Goal: Task Accomplishment & Management: Manage account settings

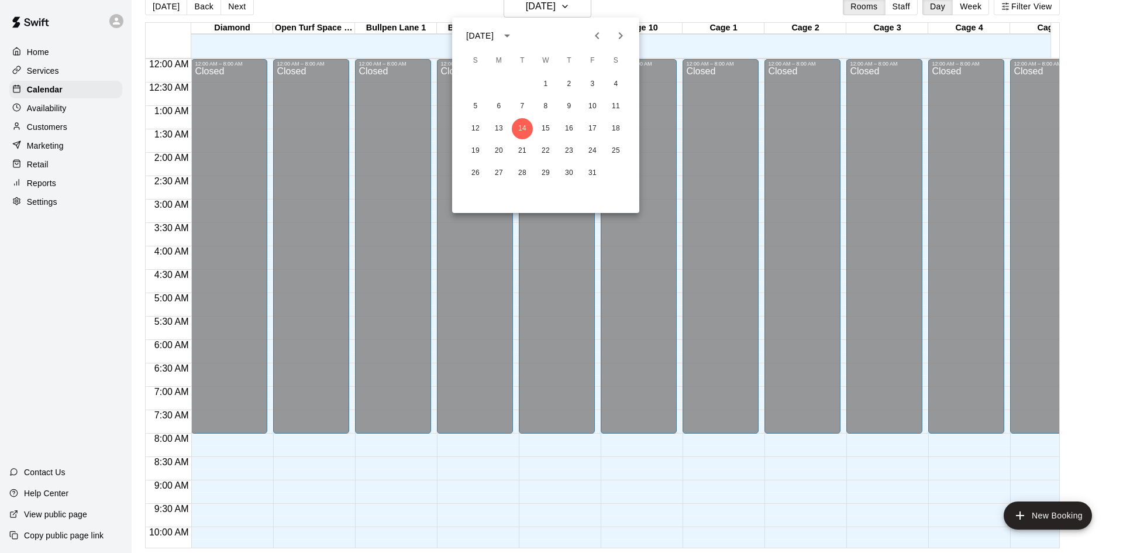
scroll to position [645, 860]
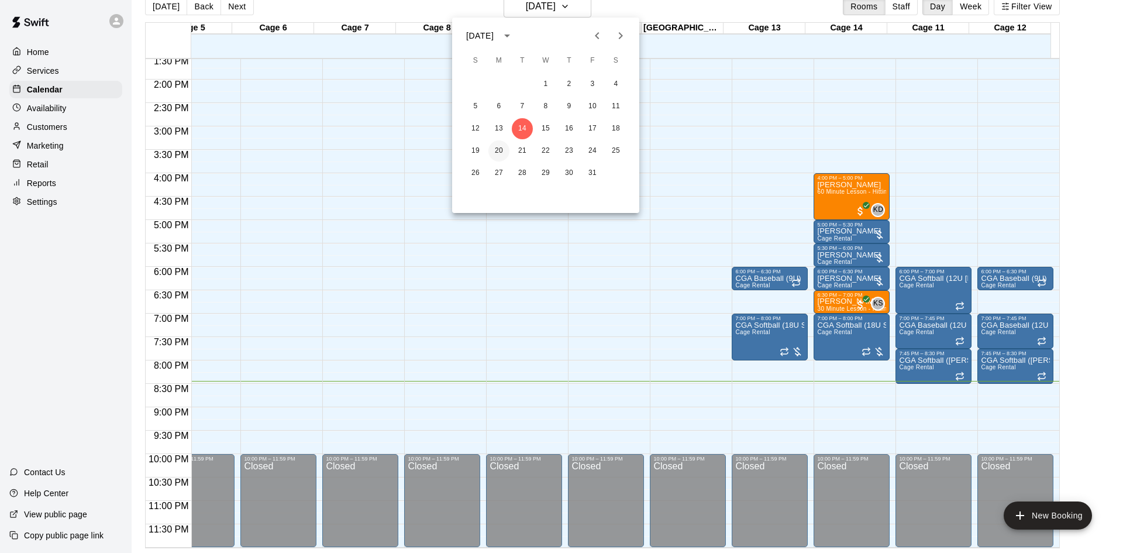
click at [500, 151] on button "20" at bounding box center [498, 150] width 21 height 21
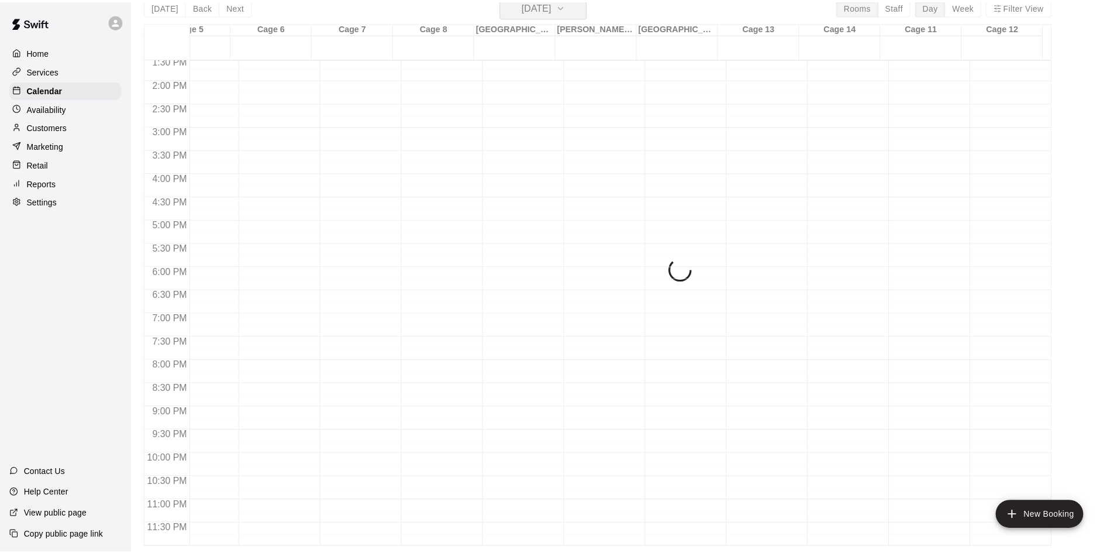
scroll to position [14, 0]
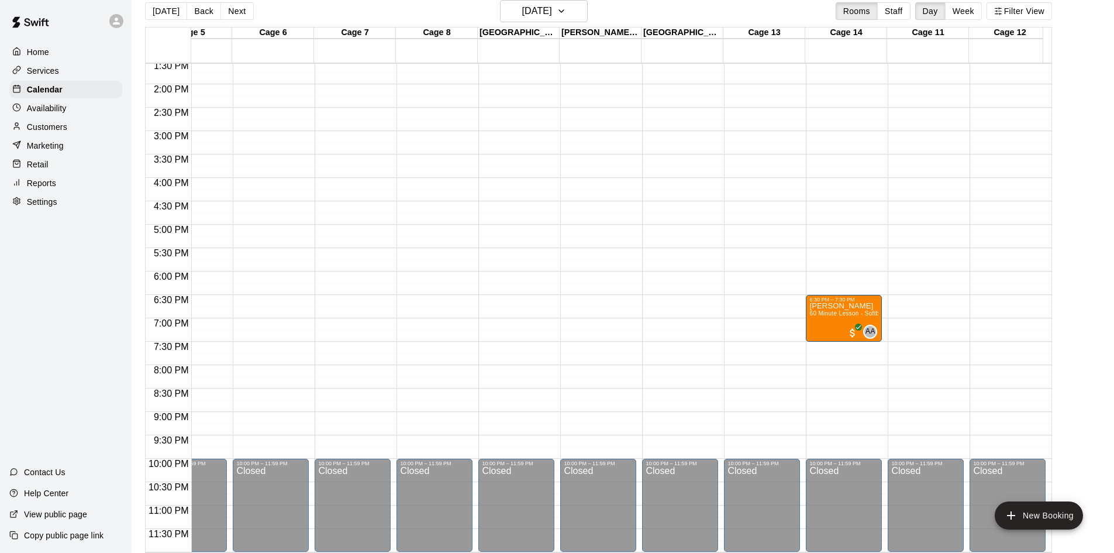
click at [108, 115] on div "Availability" at bounding box center [65, 108] width 113 height 18
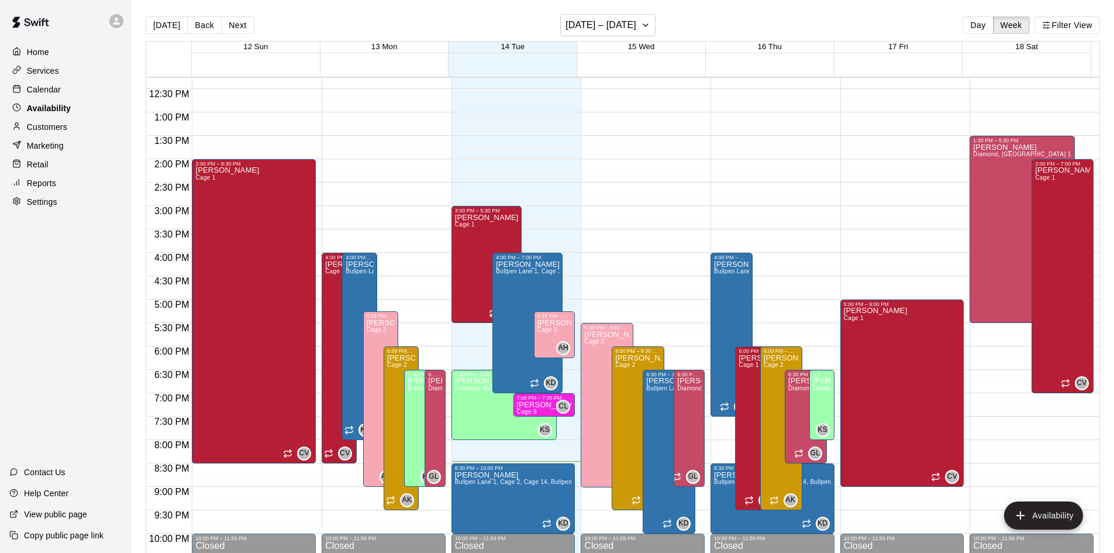
scroll to position [573, 0]
click at [626, 18] on h6 "[DATE] – [DATE]" at bounding box center [601, 25] width 71 height 16
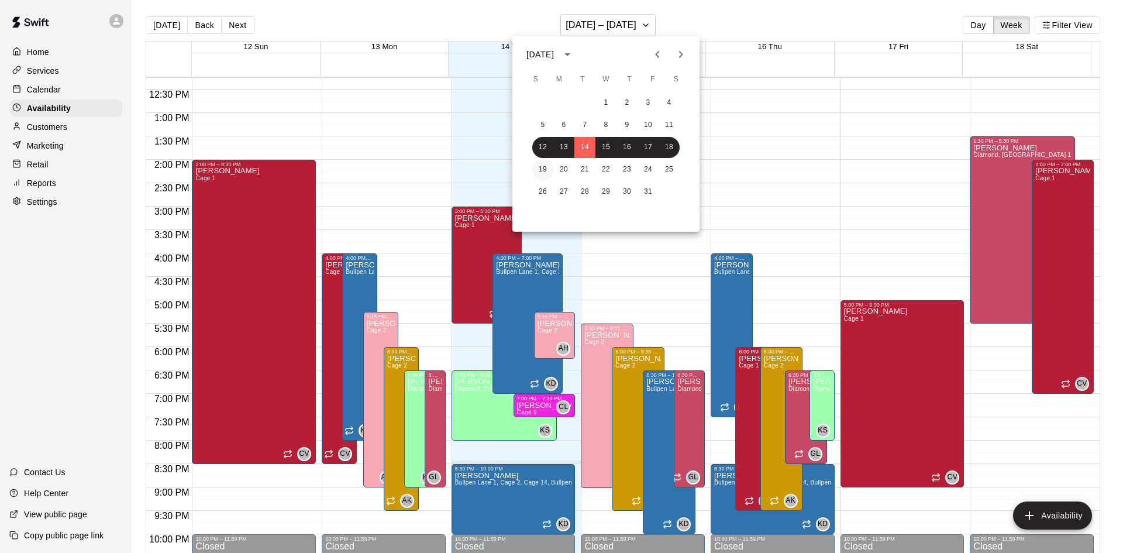
click at [545, 167] on button "19" at bounding box center [542, 169] width 21 height 21
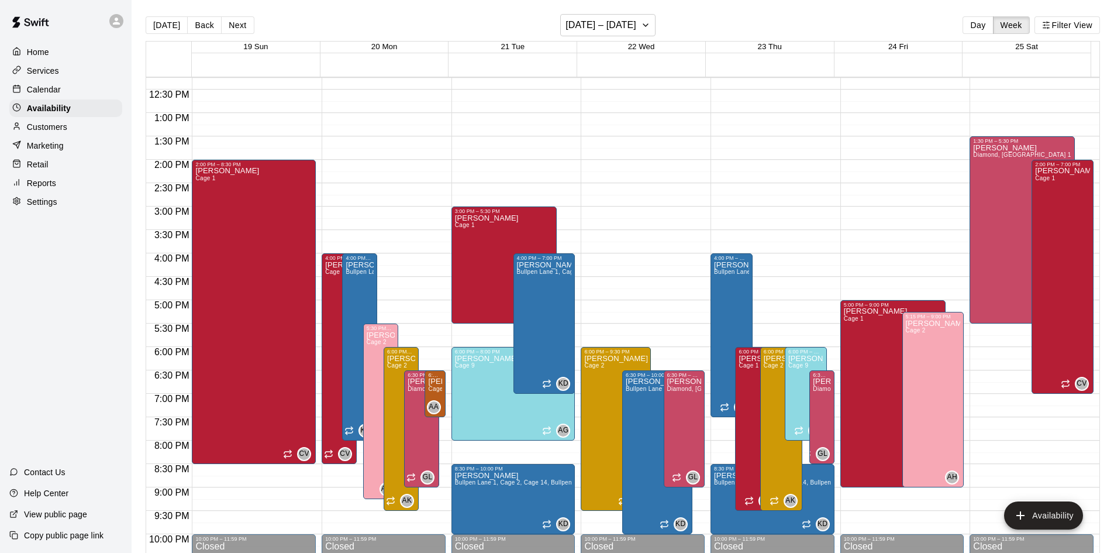
click at [375, 139] on div "12:00 AM – 8:00 AM Closed 4:00 PM – 8:30 PM [PERSON_NAME] Cage 1 CV 10:00 PM – …" at bounding box center [384, 66] width 124 height 1123
click at [341, 478] on div "12:00 AM – 8:00 AM Closed 4:00 PM – 8:30 PM [PERSON_NAME] Cage 1 CV 10:00 PM – …" at bounding box center [384, 66] width 124 height 1123
click at [343, 477] on div "12:00 AM – 8:00 AM Closed 4:00 PM – 8:30 PM [PERSON_NAME] Cage 1 CV 10:00 PM – …" at bounding box center [384, 66] width 124 height 1123
click at [1063, 528] on button "Availability" at bounding box center [1043, 515] width 79 height 28
click at [1036, 515] on button "Availability" at bounding box center [1043, 515] width 79 height 28
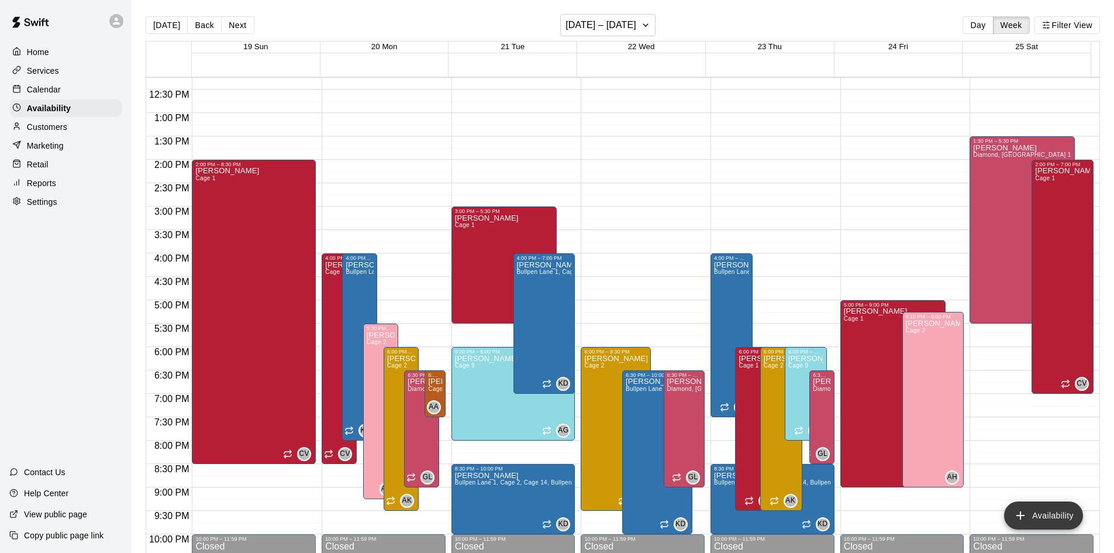
click at [1048, 519] on button "Availability" at bounding box center [1043, 515] width 79 height 28
click at [1028, 516] on button "Availability" at bounding box center [1043, 515] width 79 height 28
click at [1021, 509] on icon "add" at bounding box center [1021, 515] width 14 height 14
click at [1068, 509] on button "Availability" at bounding box center [1043, 515] width 79 height 28
click at [629, 21] on h6 "[DATE] – [DATE]" at bounding box center [601, 25] width 71 height 16
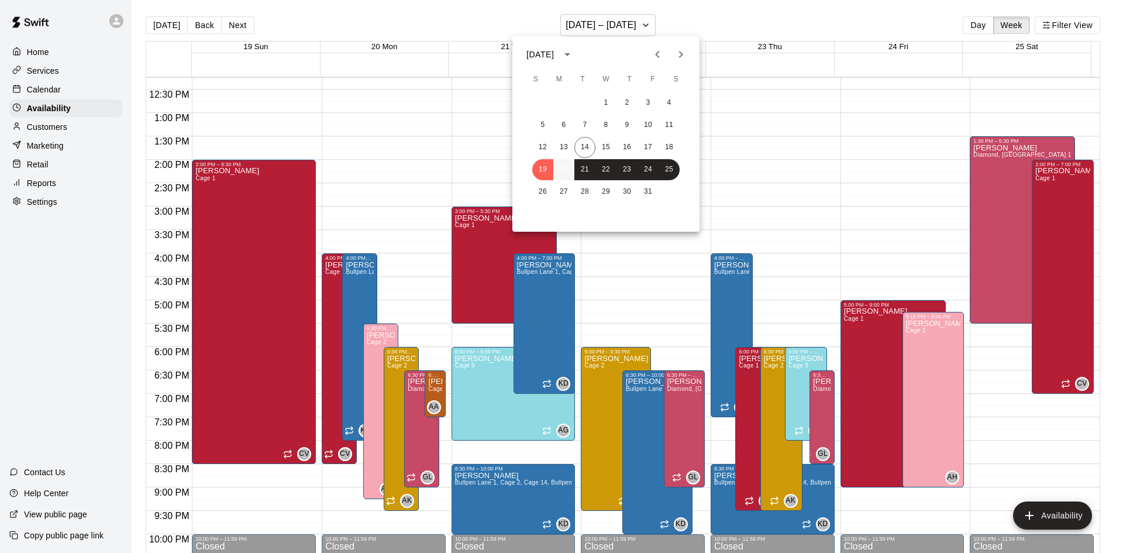
click at [564, 169] on button "20" at bounding box center [563, 169] width 21 height 21
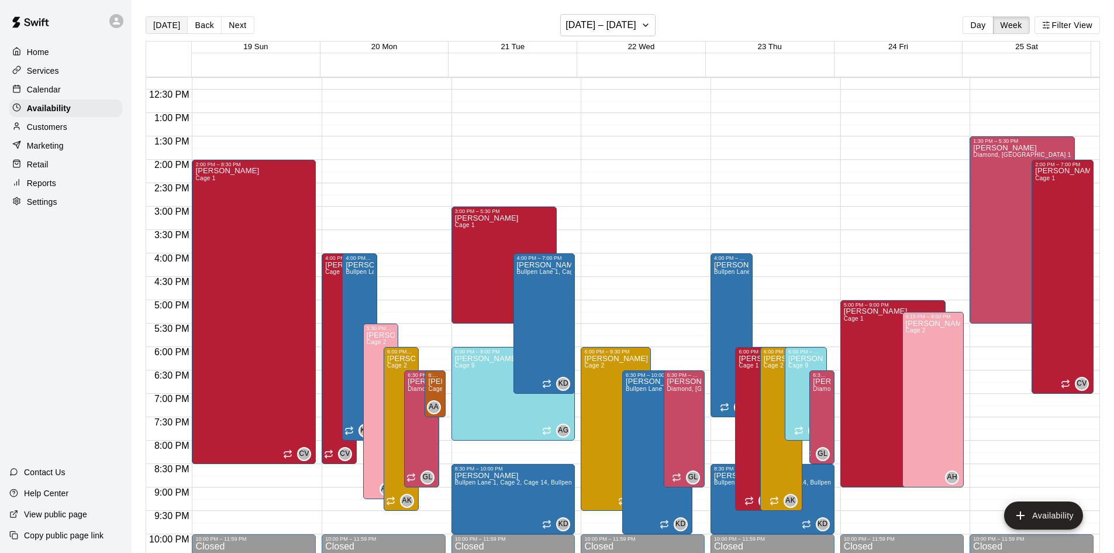
click at [177, 26] on button "[DATE]" at bounding box center [167, 25] width 42 height 18
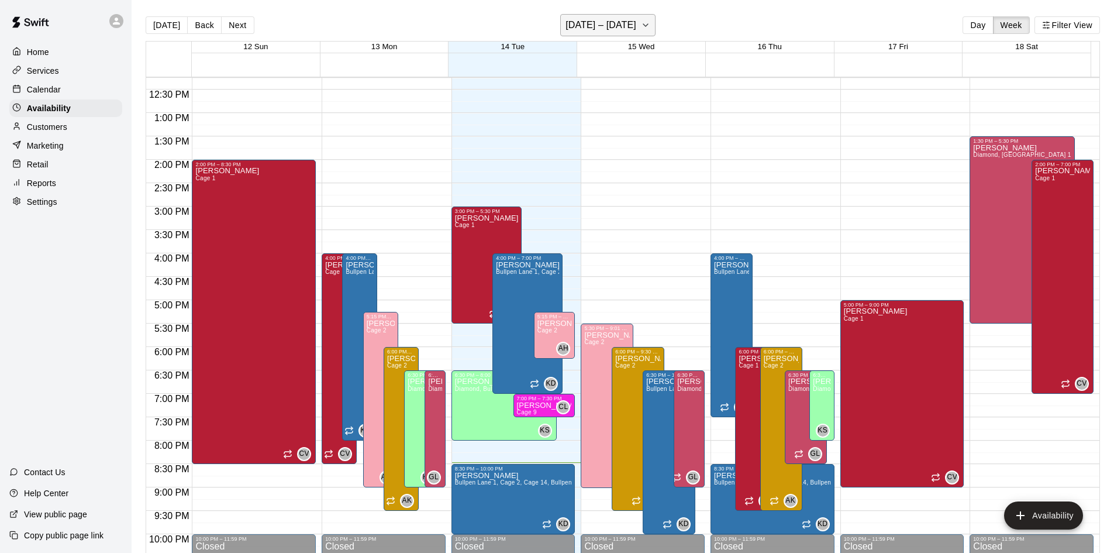
click at [632, 24] on h6 "[DATE] – [DATE]" at bounding box center [601, 25] width 71 height 16
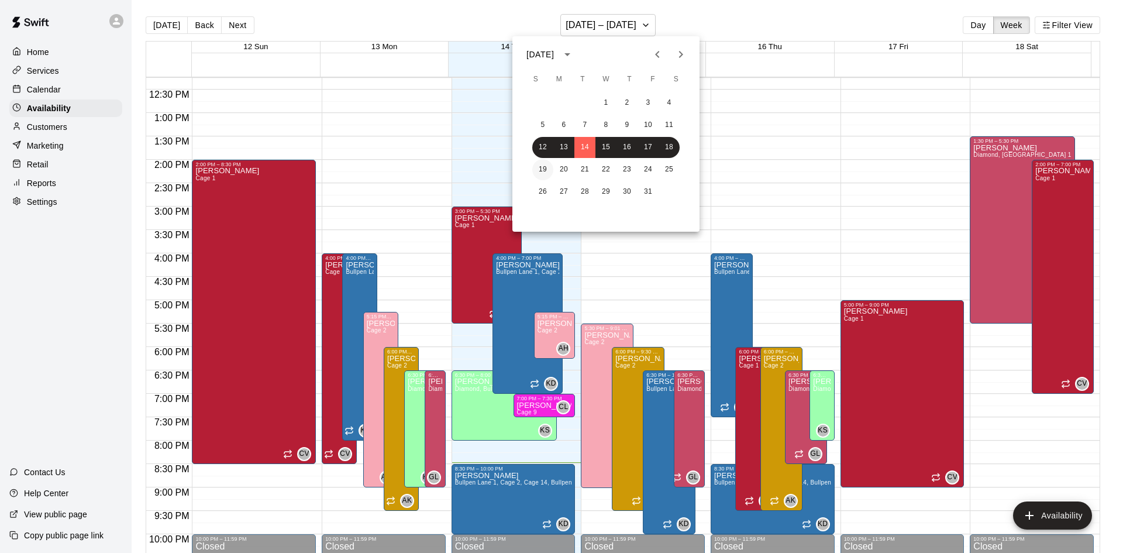
click at [543, 170] on button "19" at bounding box center [542, 169] width 21 height 21
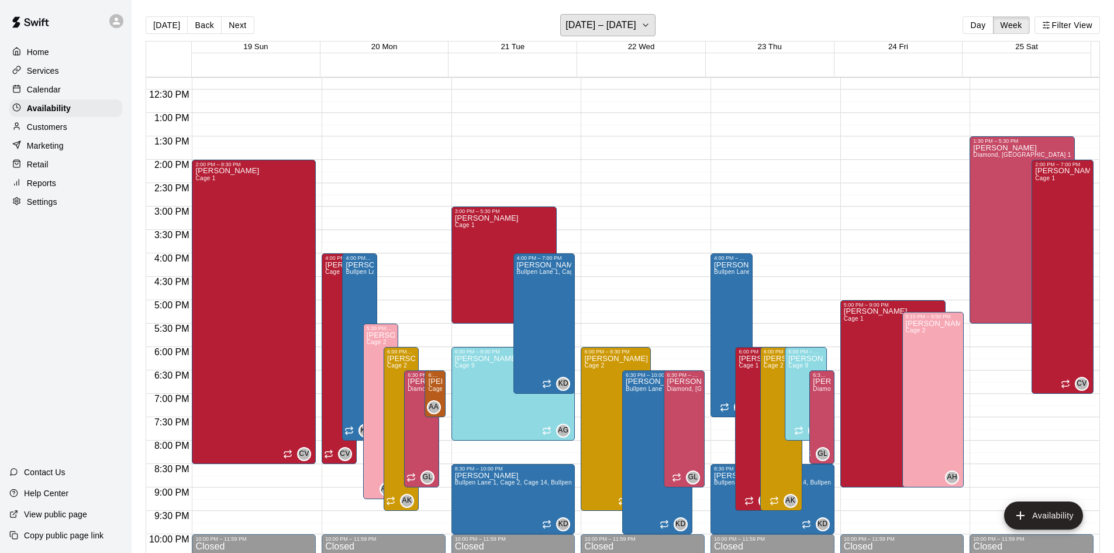
click at [405, 166] on div "12:00 AM – 8:00 AM Closed 4:00 PM – 8:30 PM [PERSON_NAME] Cage 1 CV 10:00 PM – …" at bounding box center [384, 66] width 124 height 1123
click at [1063, 508] on button "Availability" at bounding box center [1043, 515] width 79 height 28
click at [981, 27] on button "Day" at bounding box center [978, 25] width 30 height 18
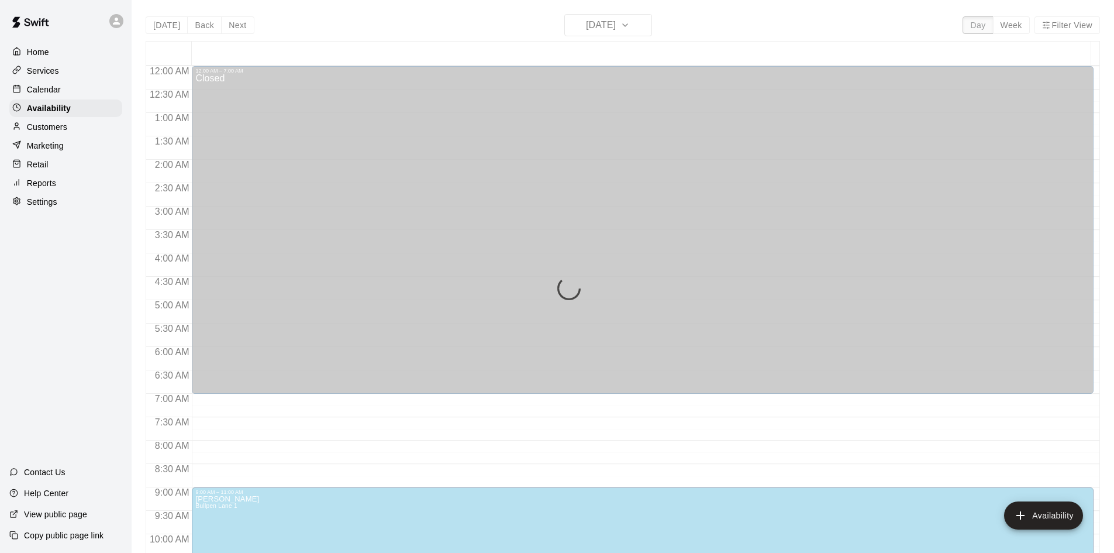
scroll to position [623, 0]
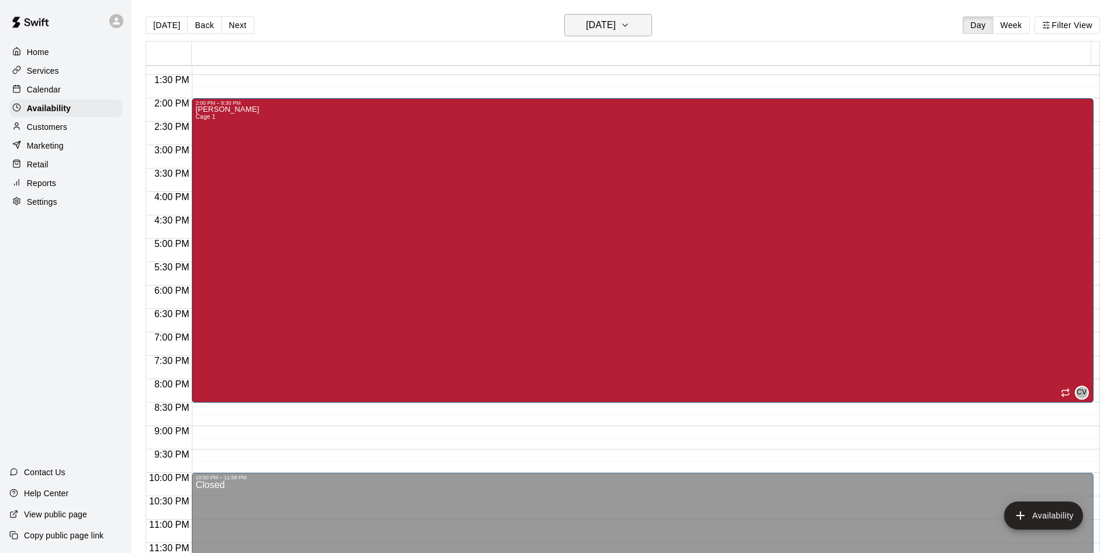
click at [614, 23] on h6 "[DATE]" at bounding box center [601, 25] width 30 height 16
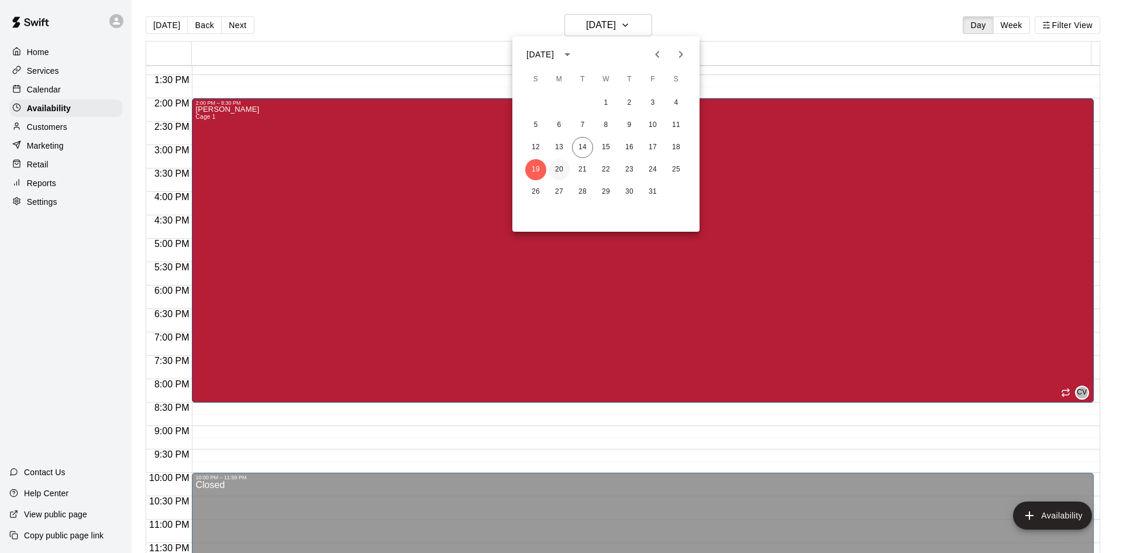
click at [558, 178] on button "20" at bounding box center [559, 169] width 21 height 21
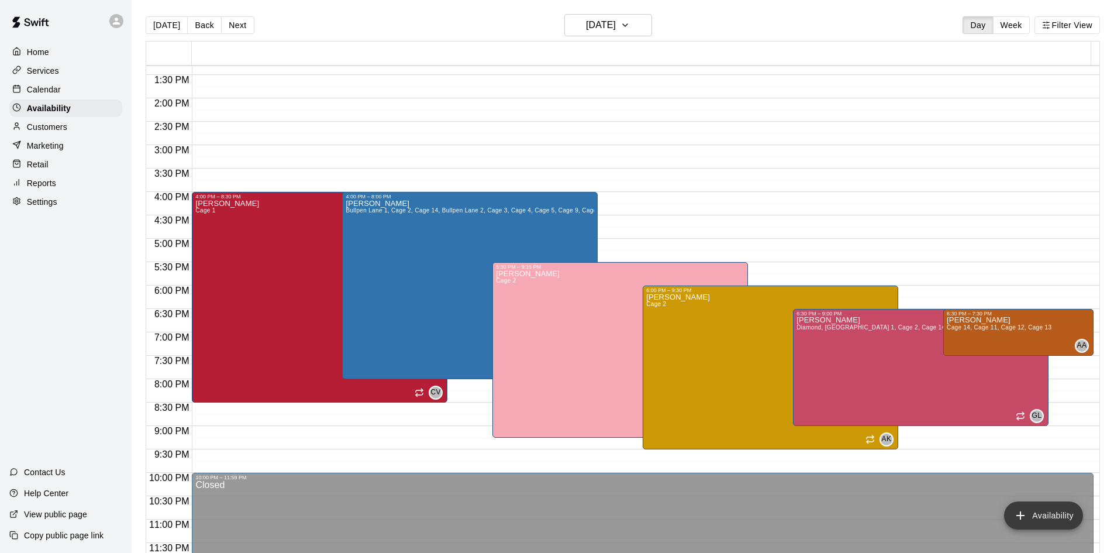
click at [1048, 521] on button "Availability" at bounding box center [1043, 515] width 79 height 28
click at [1036, 515] on button "Availability" at bounding box center [1043, 515] width 79 height 28
click at [1031, 521] on button "Availability" at bounding box center [1043, 515] width 79 height 28
click at [1036, 517] on button "Availability" at bounding box center [1043, 515] width 79 height 28
click at [1031, 517] on button "Availability" at bounding box center [1043, 515] width 79 height 28
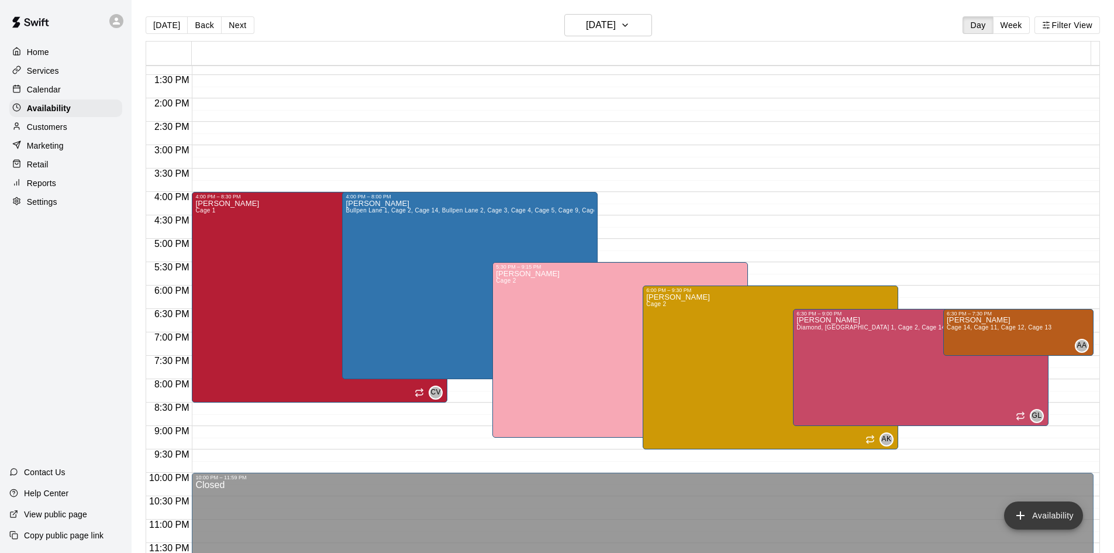
click at [1037, 518] on button "Availability" at bounding box center [1043, 515] width 79 height 28
click at [1041, 515] on button "Availability" at bounding box center [1043, 515] width 79 height 28
click at [1053, 511] on button "Availability" at bounding box center [1043, 515] width 79 height 28
click at [1044, 509] on button "Availability" at bounding box center [1043, 515] width 79 height 28
click at [1047, 510] on button "Availability" at bounding box center [1043, 515] width 79 height 28
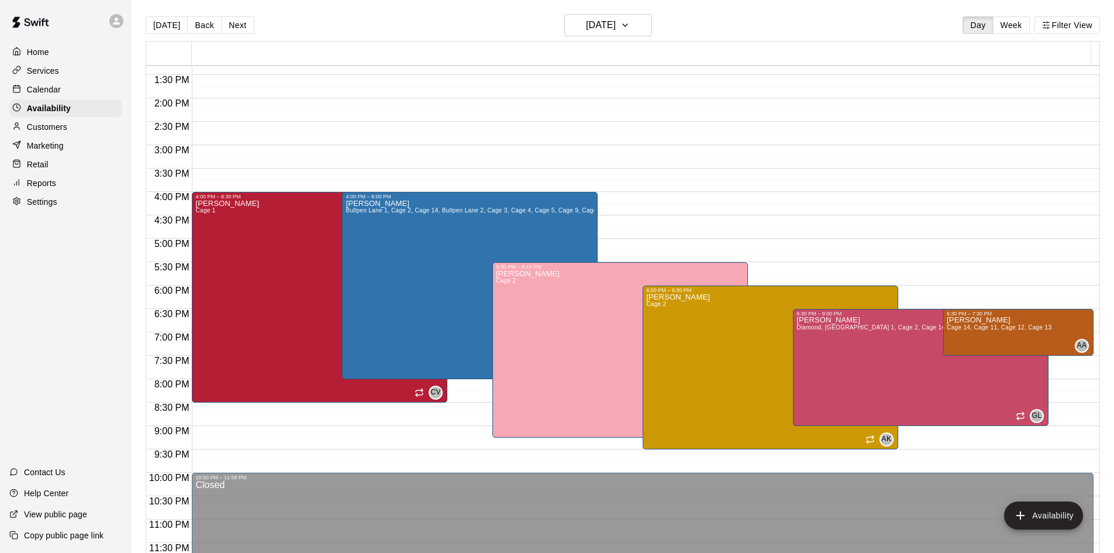
click at [28, 128] on p "Customers" at bounding box center [47, 127] width 40 height 12
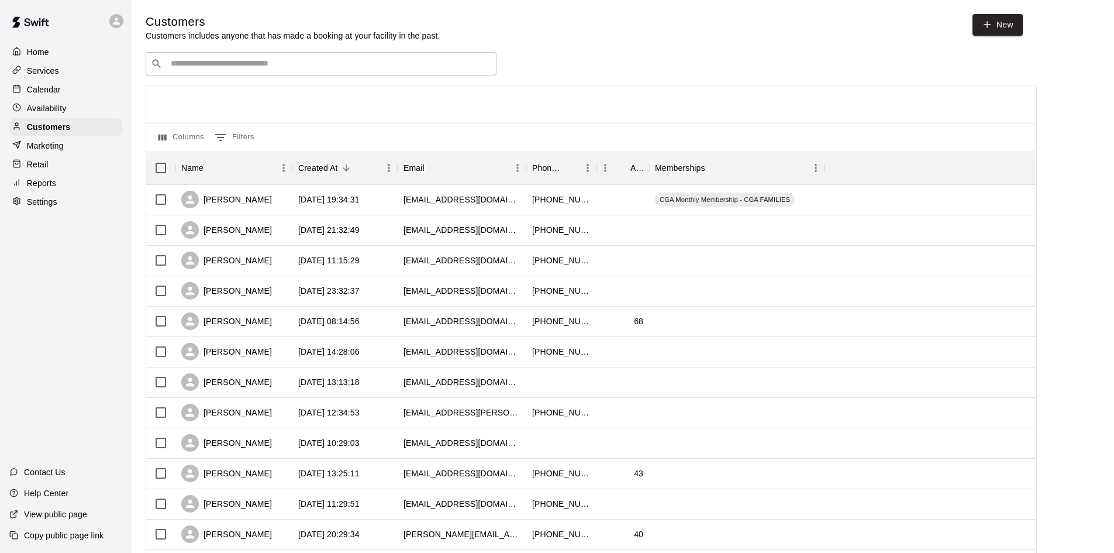
click at [46, 109] on p "Availability" at bounding box center [47, 108] width 40 height 12
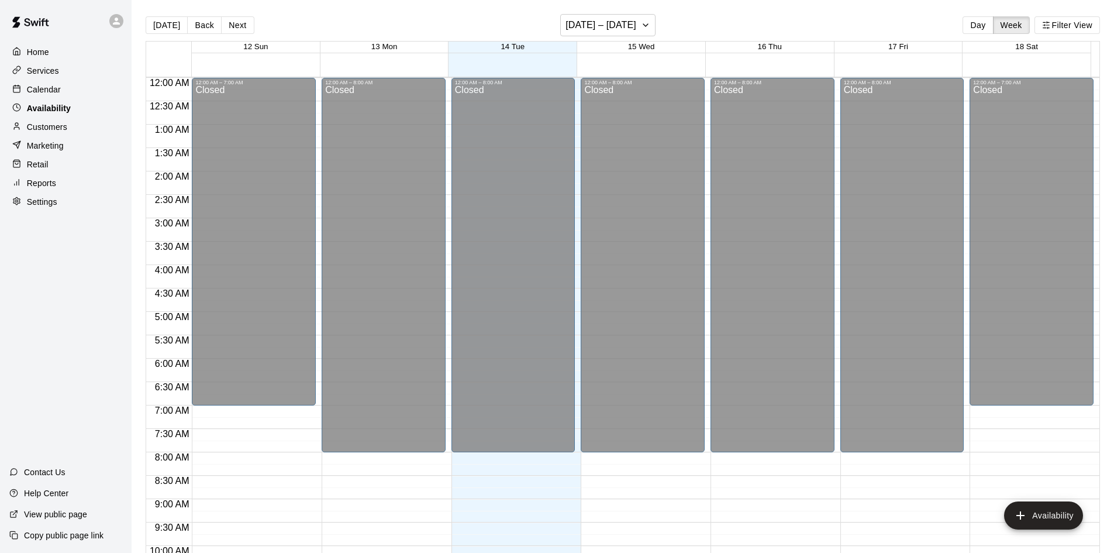
scroll to position [635, 0]
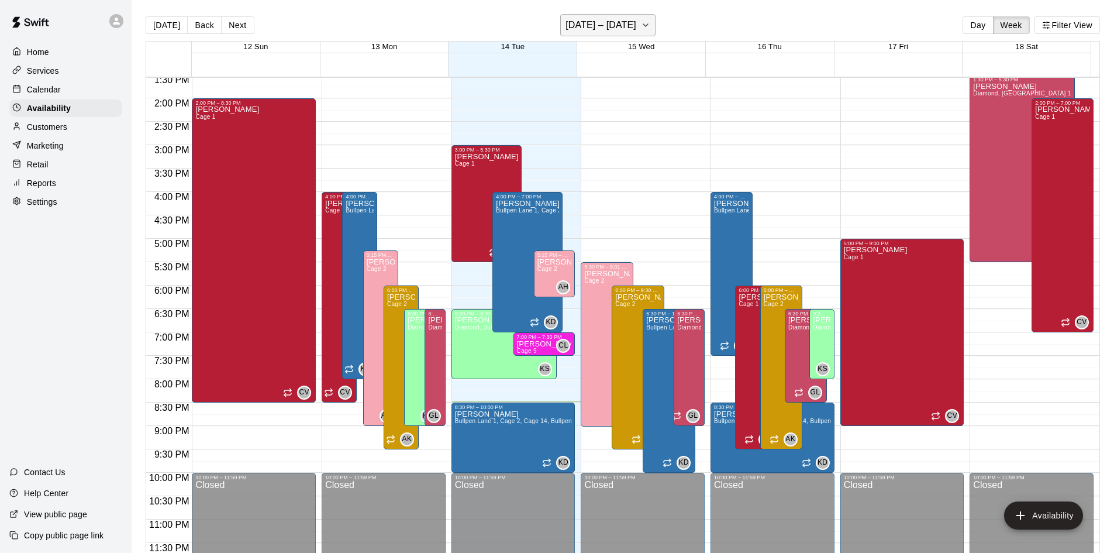
click at [594, 21] on h6 "[DATE] – [DATE]" at bounding box center [601, 25] width 71 height 16
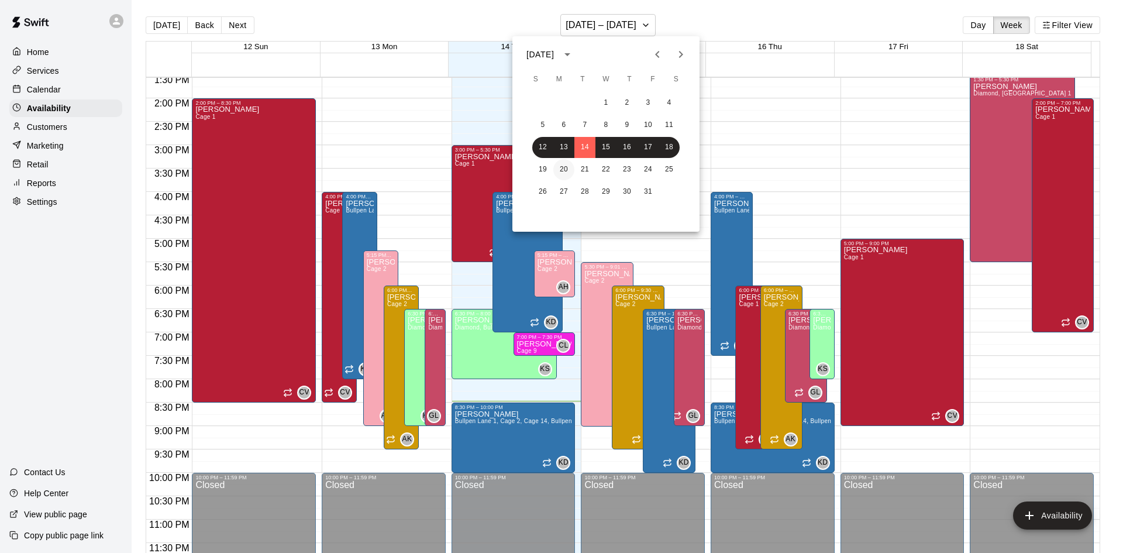
click at [567, 173] on button "20" at bounding box center [563, 169] width 21 height 21
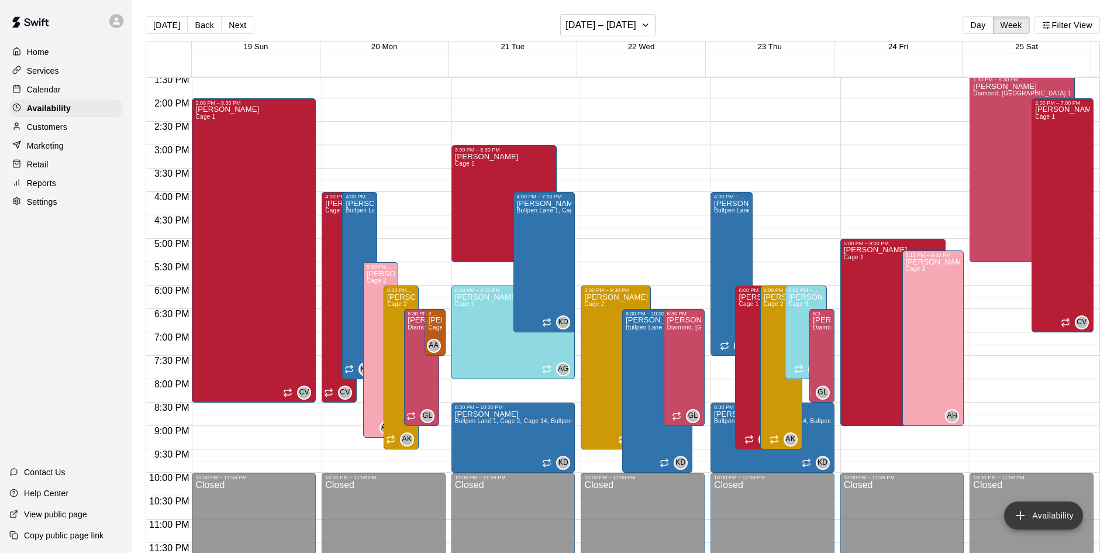
click at [1036, 508] on button "Availability" at bounding box center [1043, 515] width 79 height 28
click at [89, 96] on div "Calendar" at bounding box center [65, 90] width 113 height 18
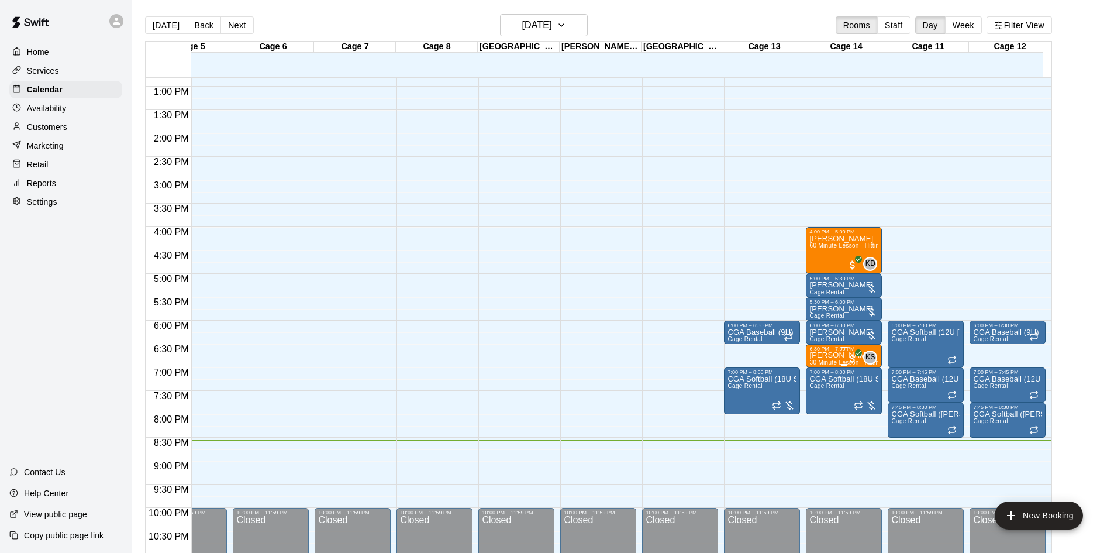
click at [832, 352] on div "6:30 PM – 7:00 PM" at bounding box center [843, 349] width 69 height 6
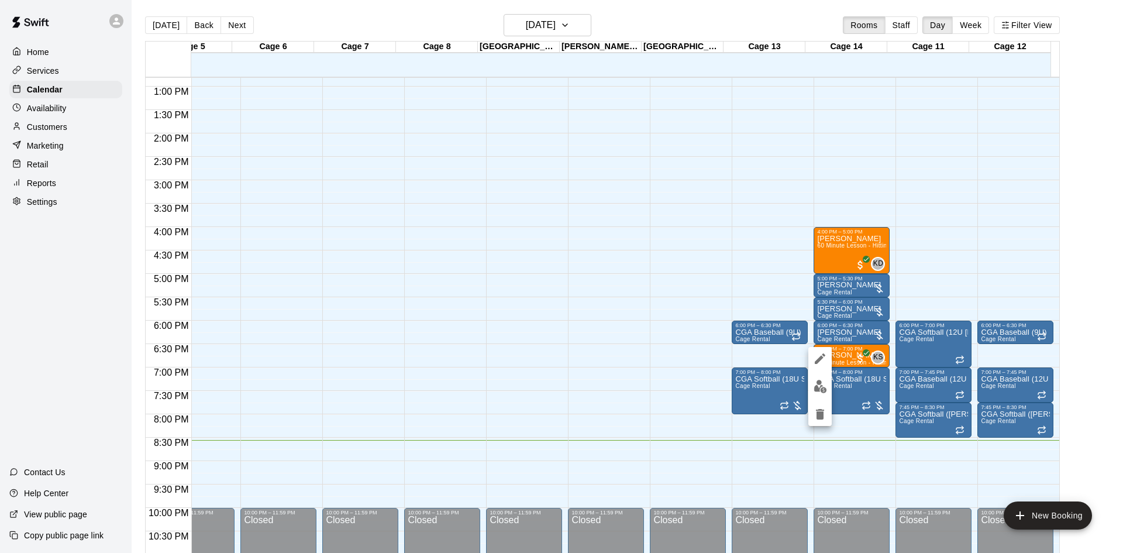
click at [834, 381] on div at bounding box center [561, 276] width 1123 height 553
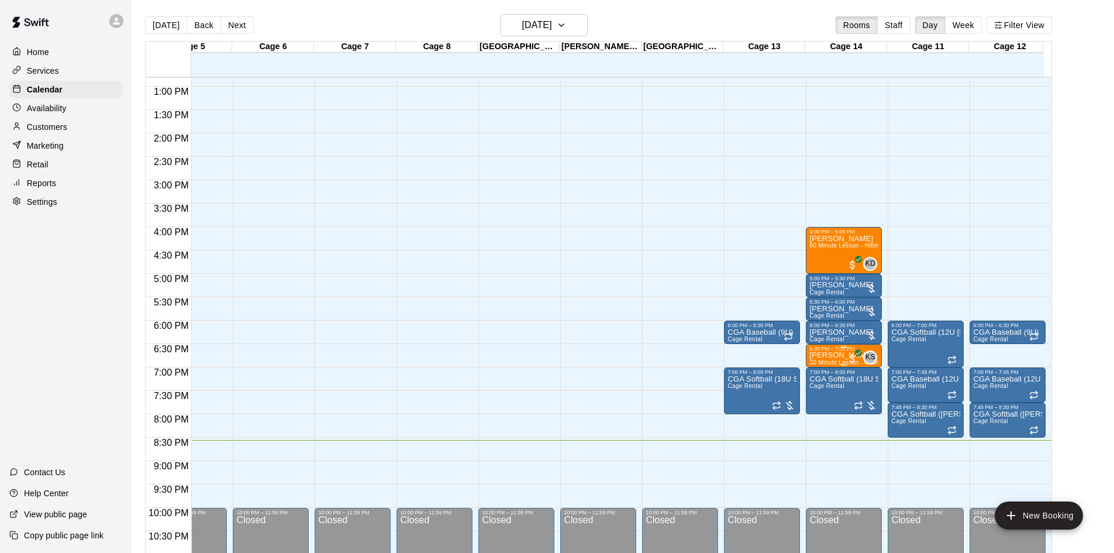
click at [837, 364] on div at bounding box center [843, 365] width 69 height 2
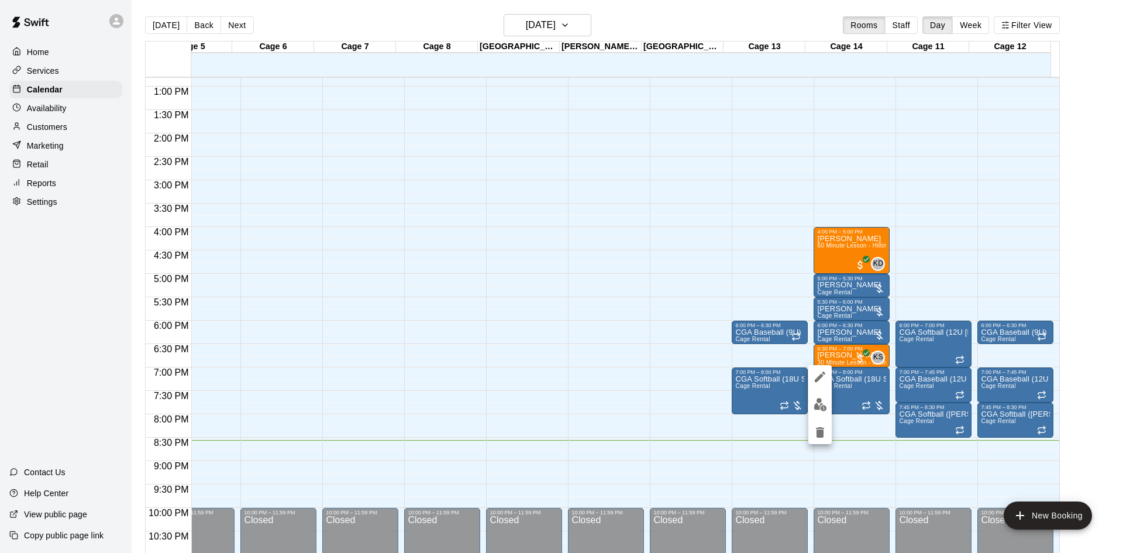
click at [821, 406] on img "edit" at bounding box center [820, 404] width 13 height 13
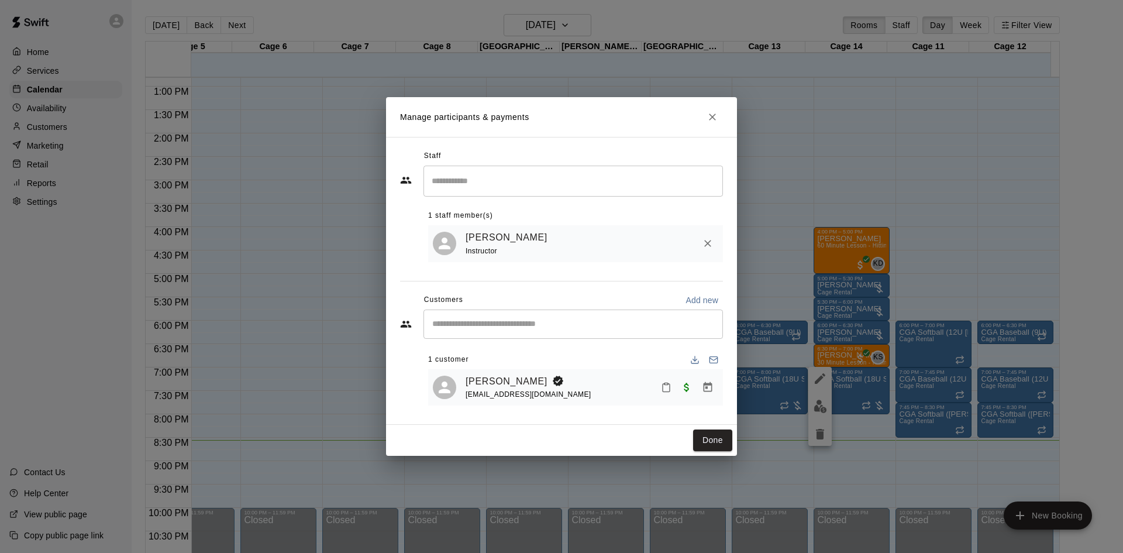
click at [700, 391] on button "Manage bookings & payment" at bounding box center [707, 387] width 21 height 21
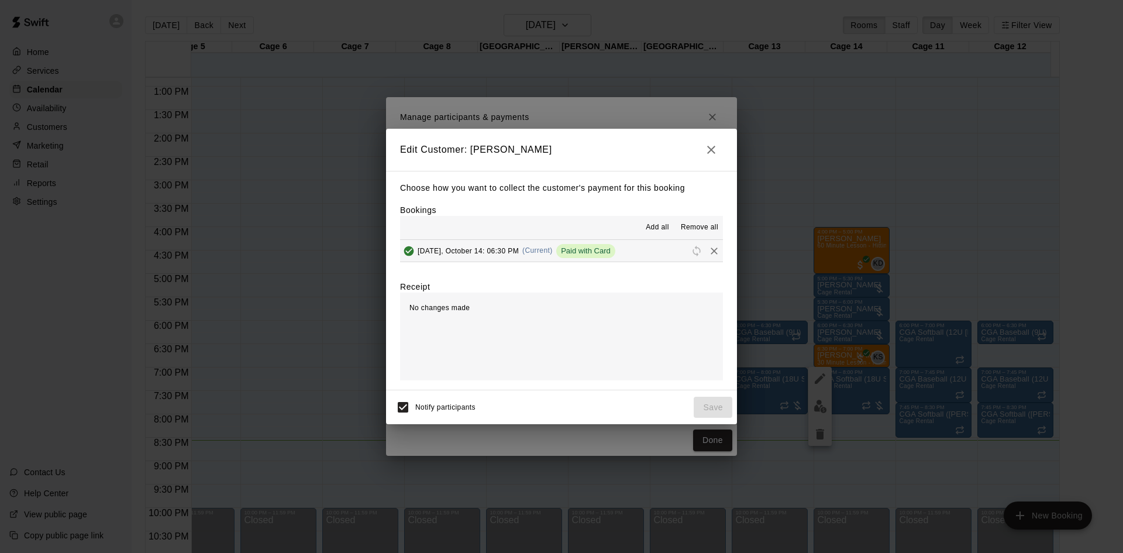
click at [721, 147] on button "button" at bounding box center [711, 149] width 23 height 23
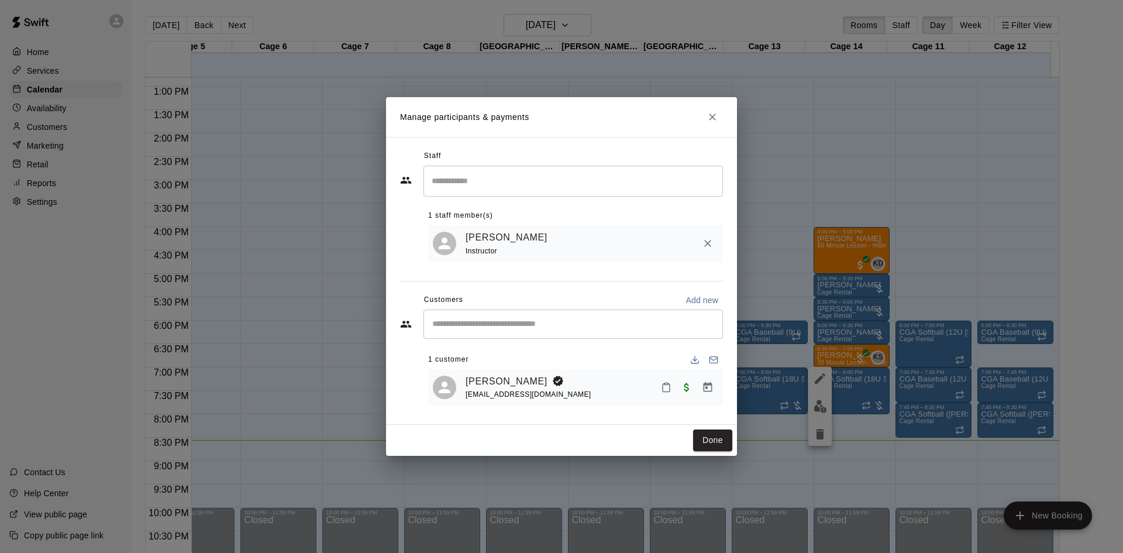
click at [713, 116] on icon "Close" at bounding box center [712, 116] width 7 height 7
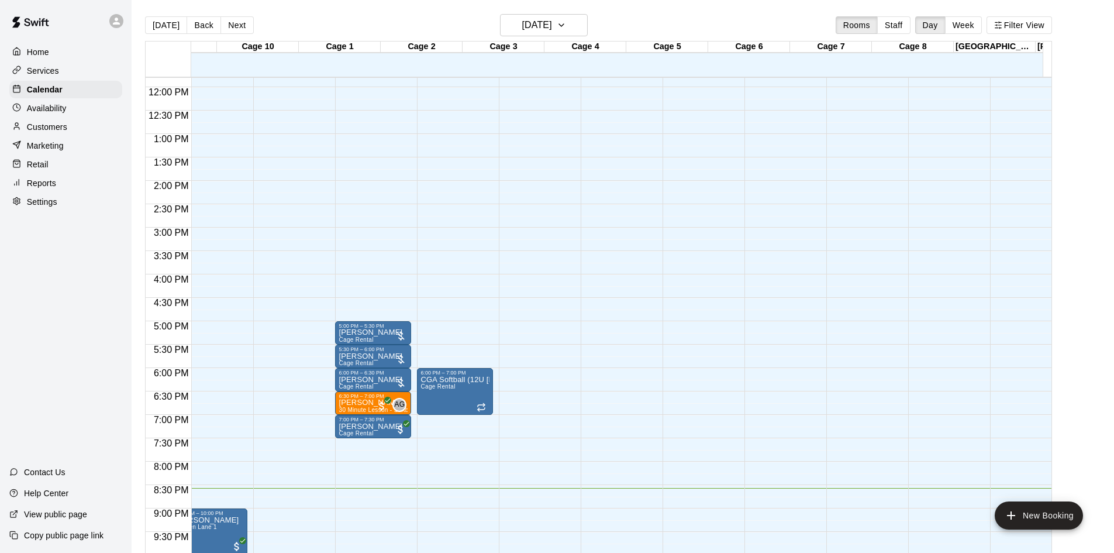
scroll to position [0, 184]
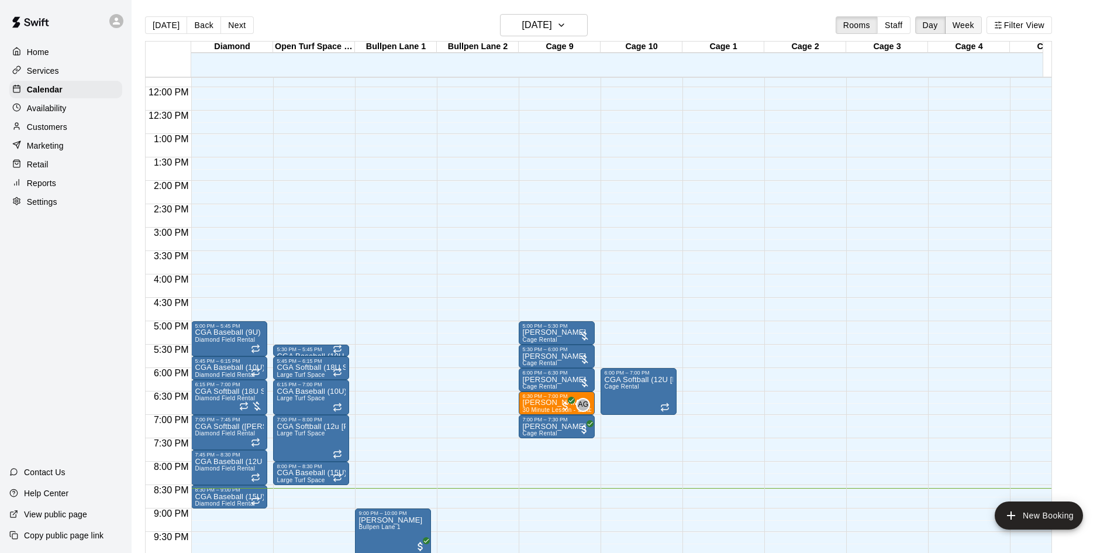
click at [973, 28] on button "Week" at bounding box center [963, 25] width 37 height 18
